Goal: Task Accomplishment & Management: Manage account settings

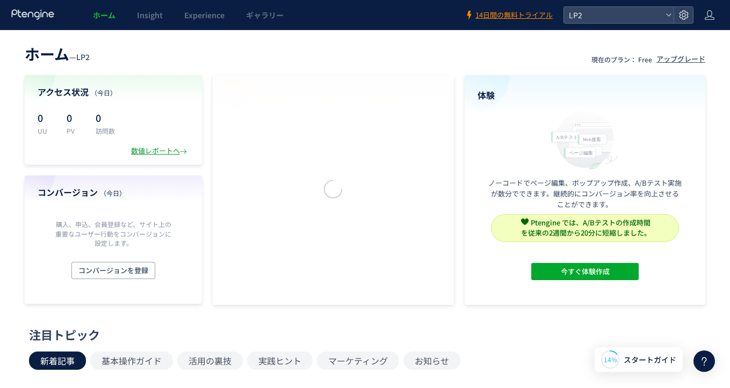
click at [165, 150] on div "数値レポートへ" at bounding box center [160, 151] width 58 height 10
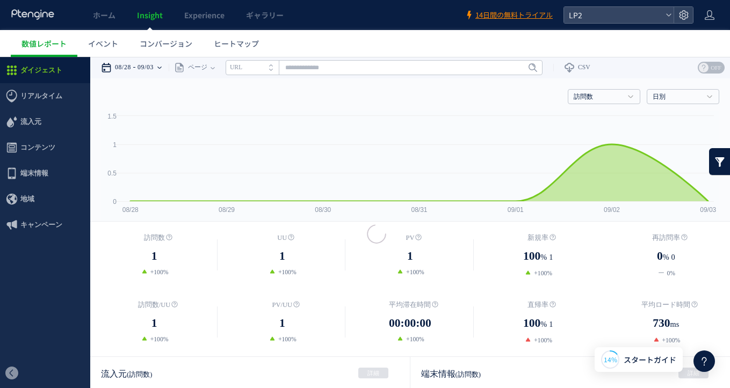
click at [154, 65] on time "09/03" at bounding box center [145, 67] width 16 height 21
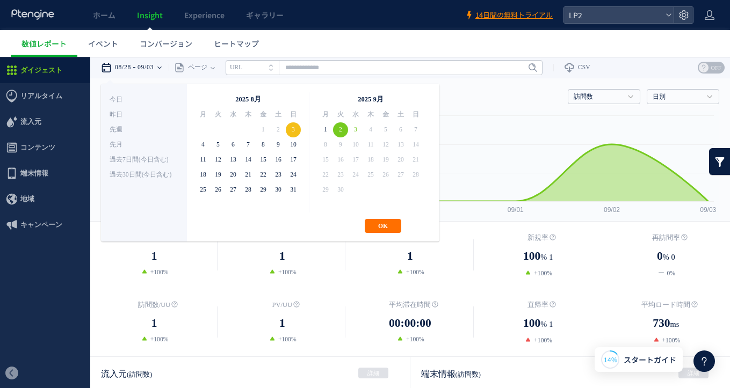
click at [374, 217] on div "**********" at bounding box center [270, 163] width 338 height 158
click at [374, 223] on button "OK" at bounding box center [383, 226] width 37 height 14
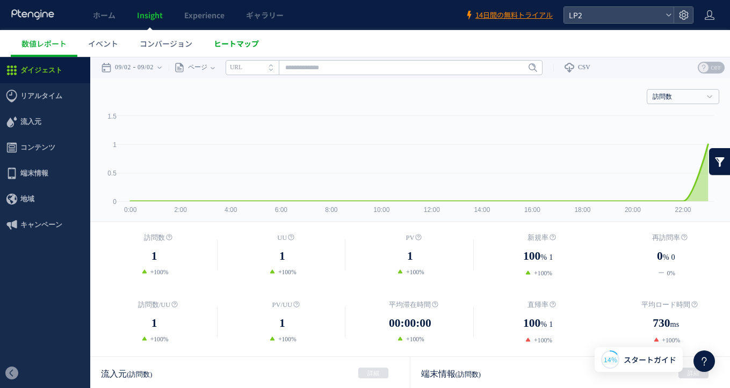
click at [216, 43] on span "ヒートマップ" at bounding box center [236, 43] width 45 height 11
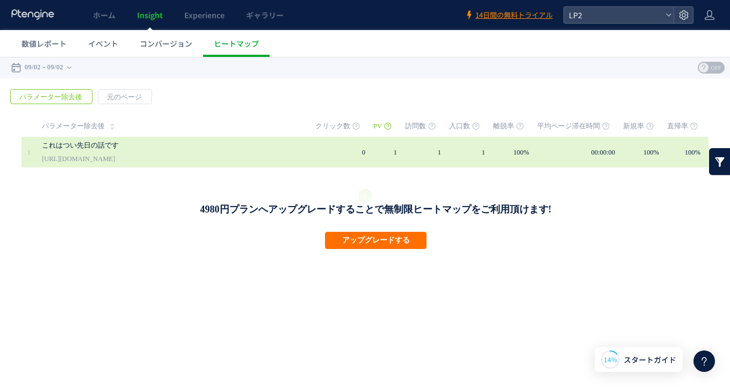
click at [349, 161] on td "0" at bounding box center [344, 152] width 58 height 31
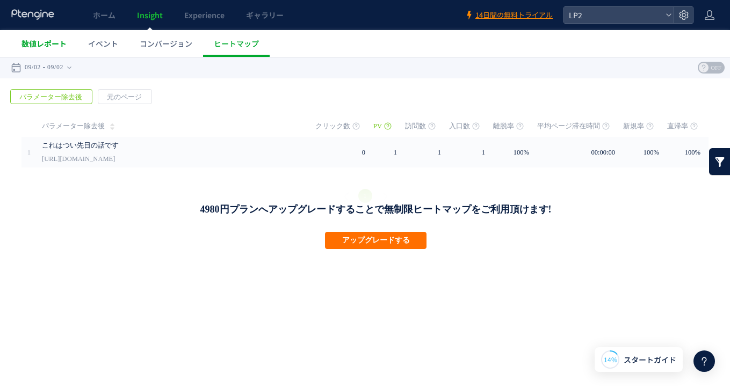
click at [48, 48] on span "数値レポート" at bounding box center [43, 43] width 45 height 11
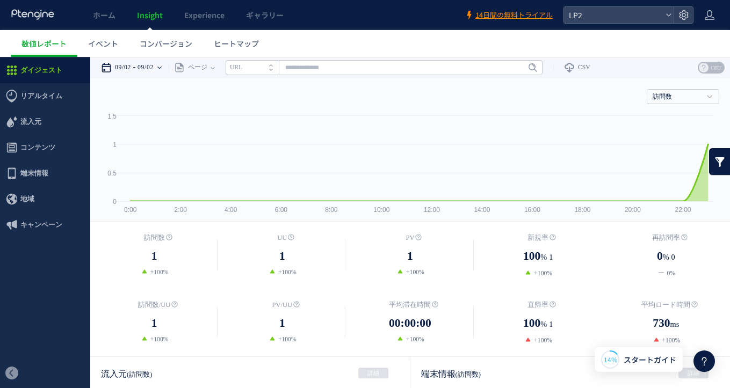
click at [154, 70] on time "09/02" at bounding box center [145, 67] width 16 height 21
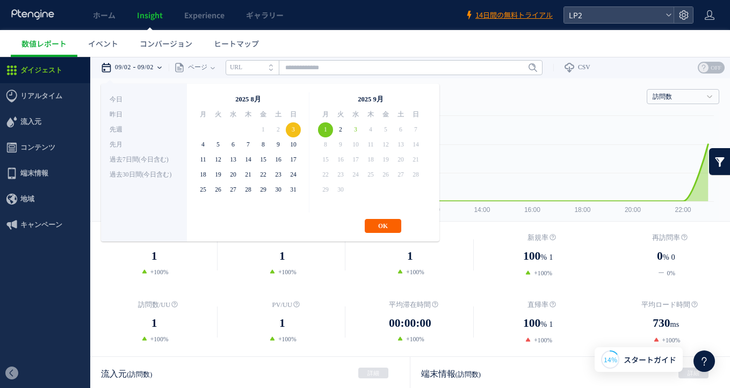
click at [386, 222] on button "OK" at bounding box center [383, 226] width 37 height 14
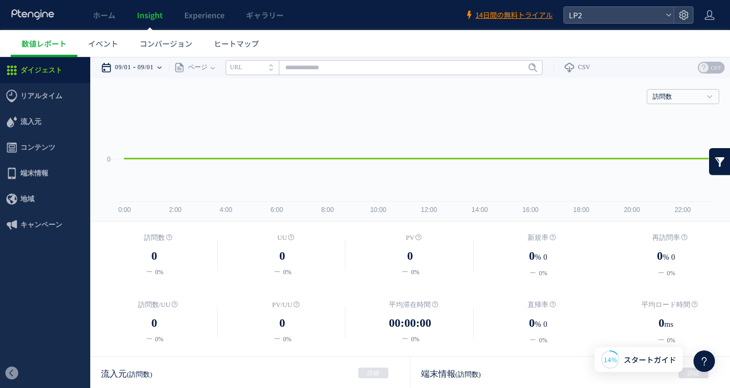
click at [125, 59] on time "09/01" at bounding box center [123, 67] width 16 height 21
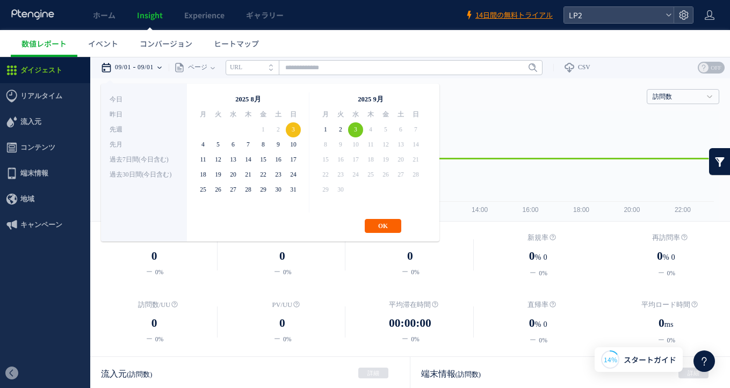
click at [376, 222] on button "OK" at bounding box center [383, 226] width 37 height 14
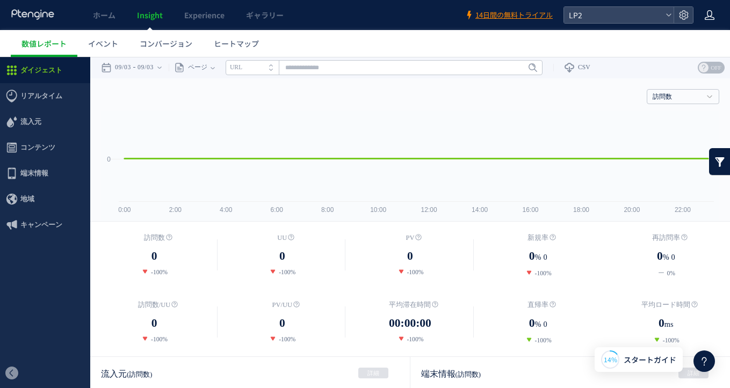
click at [707, 17] on icon at bounding box center [709, 15] width 11 height 11
click at [689, 66] on li "ログアウト" at bounding box center [686, 59] width 79 height 17
